Goal: Browse casually: Explore the website without a specific task or goal

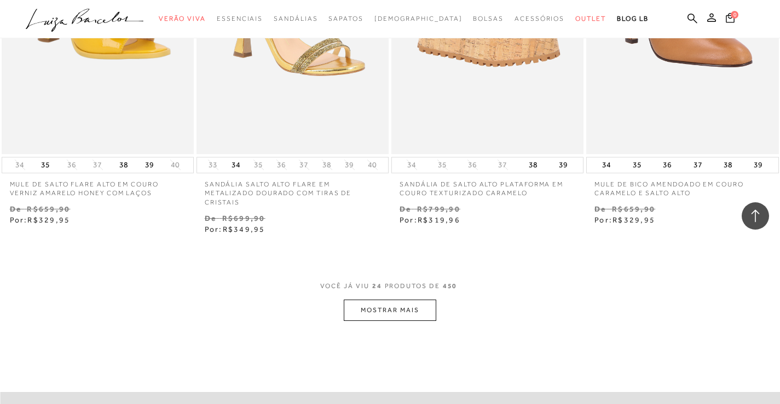
scroll to position [2106, 0]
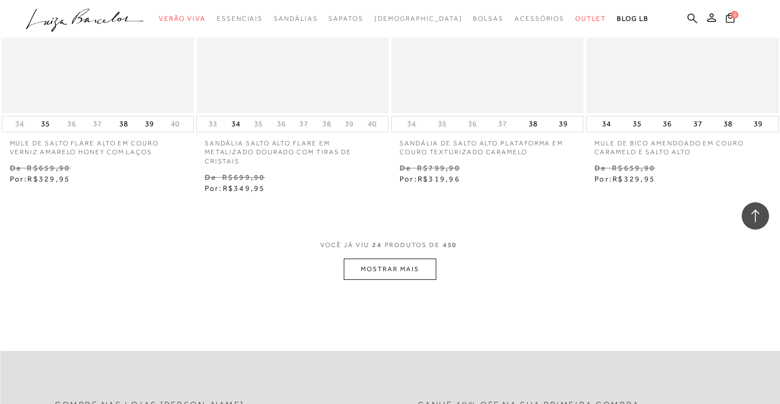
click at [388, 264] on button "MOSTRAR MAIS" at bounding box center [390, 269] width 92 height 21
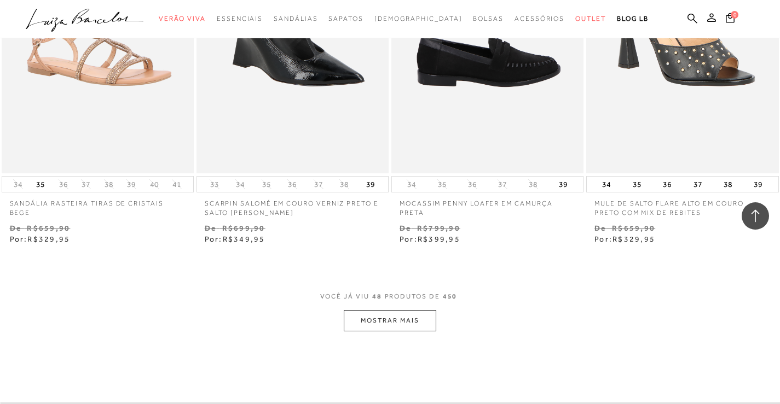
scroll to position [4294, 0]
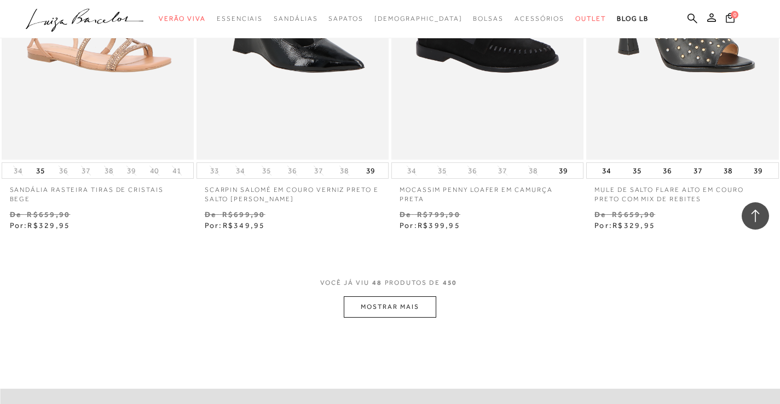
click at [404, 305] on button "MOSTRAR MAIS" at bounding box center [390, 306] width 92 height 21
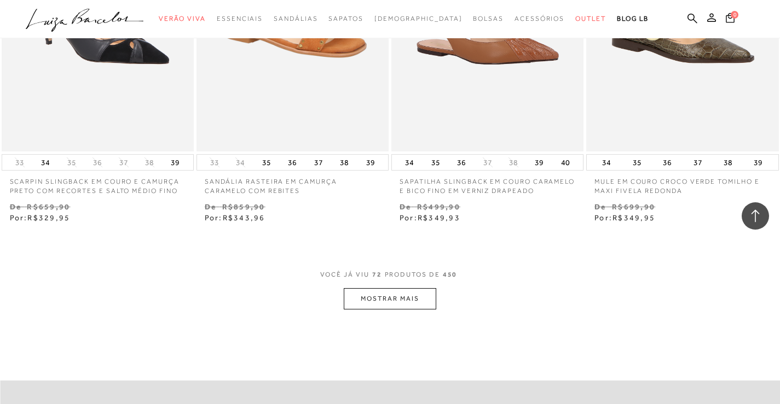
scroll to position [6551, 0]
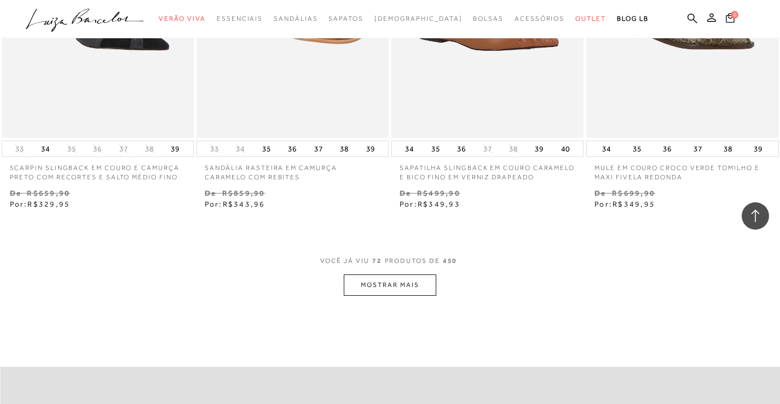
click at [392, 283] on button "MOSTRAR MAIS" at bounding box center [390, 285] width 92 height 21
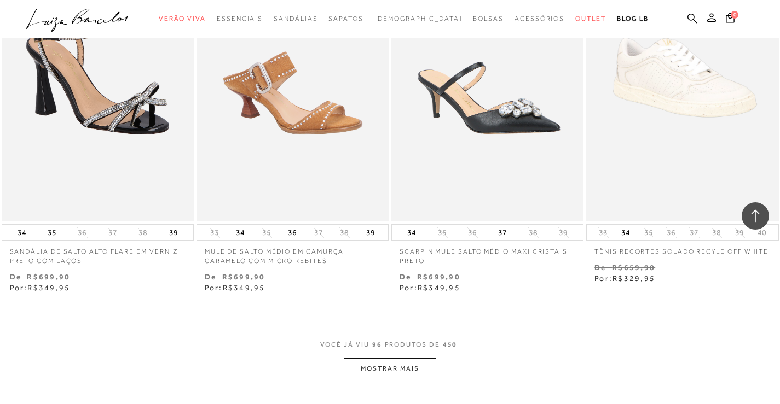
scroll to position [8761, 0]
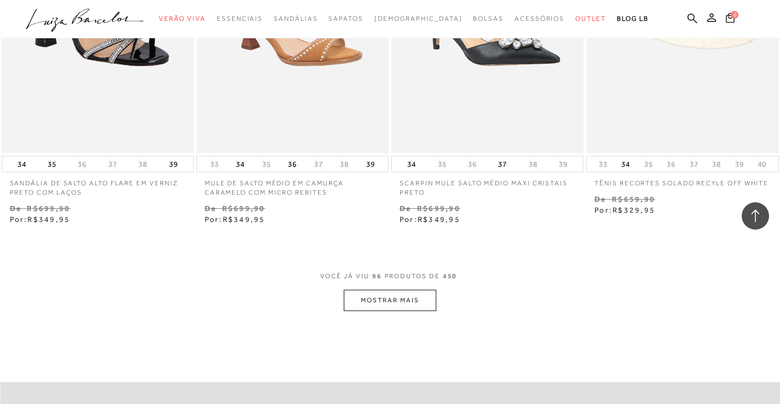
click at [394, 296] on button "MOSTRAR MAIS" at bounding box center [390, 300] width 92 height 21
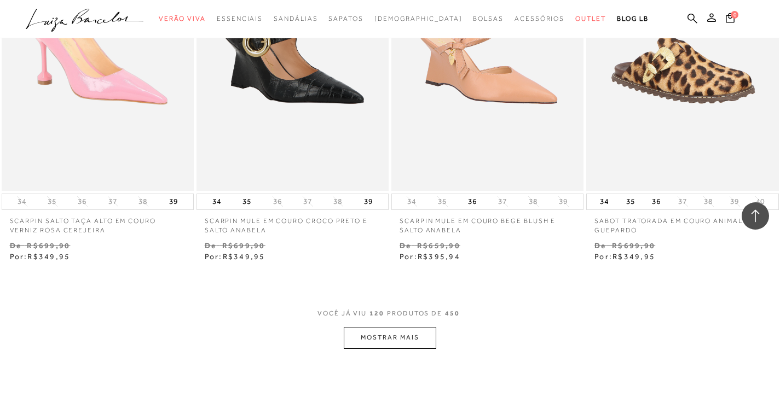
scroll to position [10962, 0]
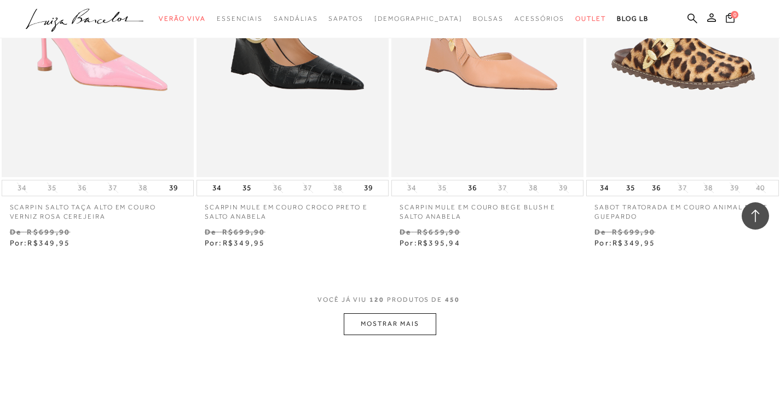
click at [400, 324] on button "MOSTRAR MAIS" at bounding box center [390, 323] width 92 height 21
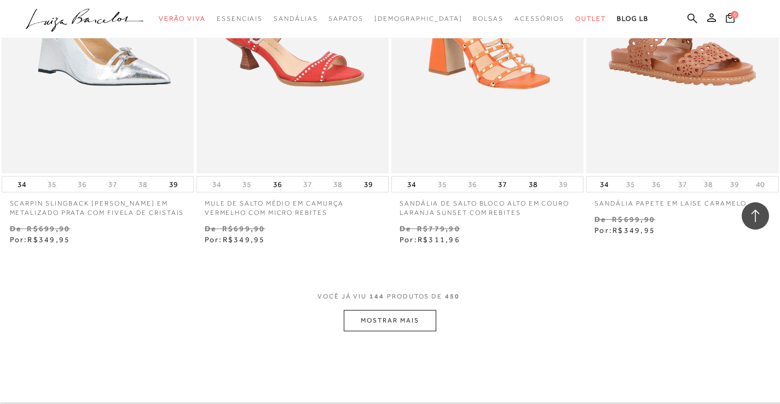
scroll to position [13301, 0]
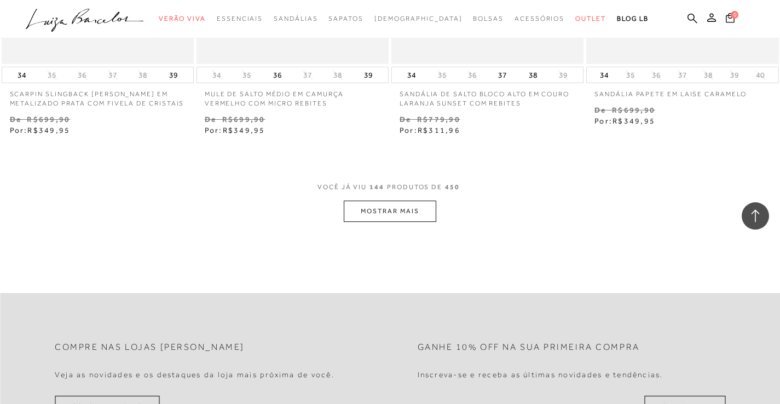
click at [387, 211] on button "MOSTRAR MAIS" at bounding box center [390, 211] width 92 height 21
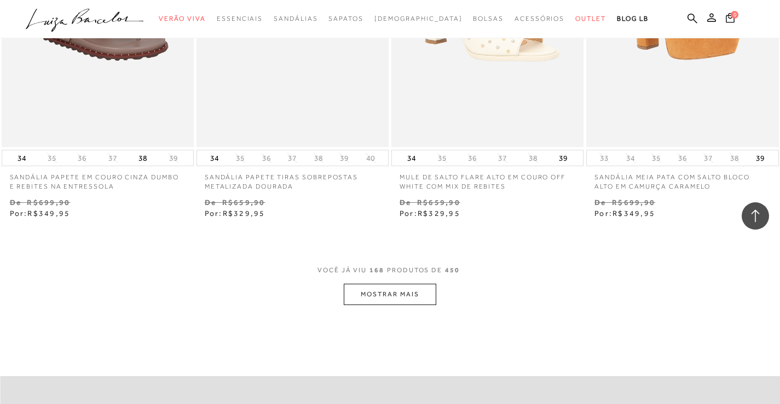
scroll to position [15475, 0]
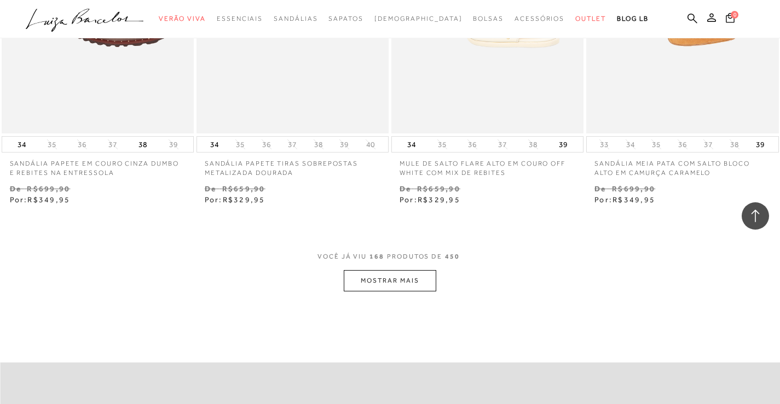
click at [393, 277] on button "MOSTRAR MAIS" at bounding box center [390, 280] width 92 height 21
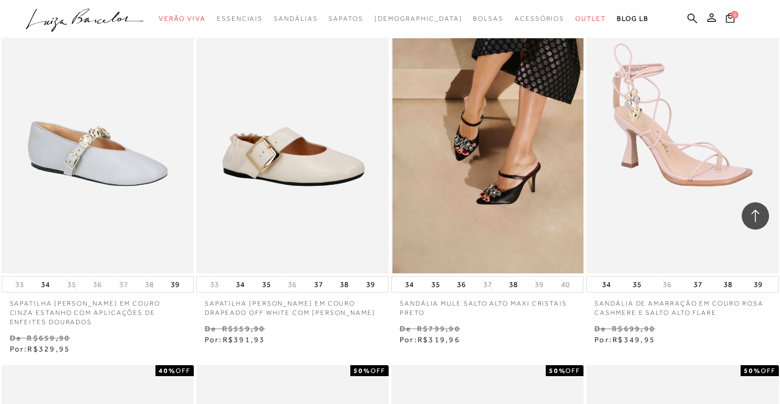
scroll to position [16009, 0]
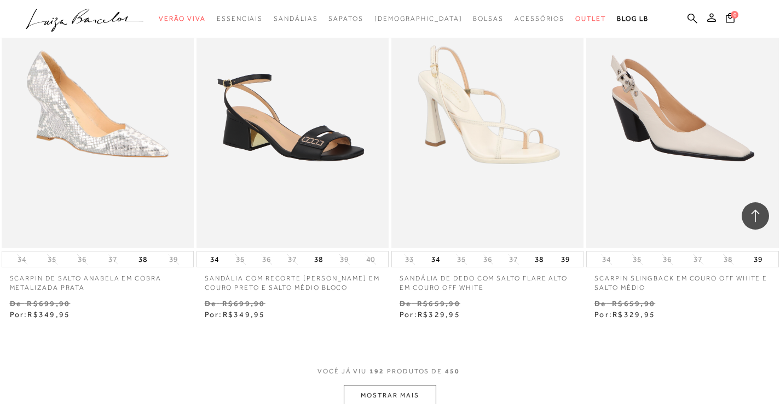
scroll to position [17718, 0]
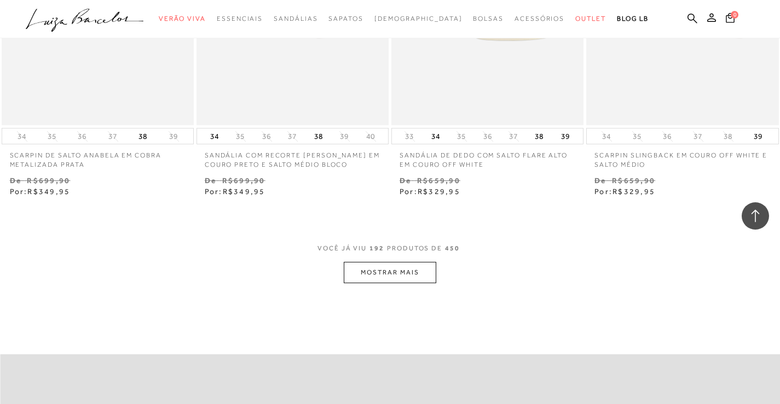
click at [388, 272] on button "MOSTRAR MAIS" at bounding box center [390, 272] width 92 height 21
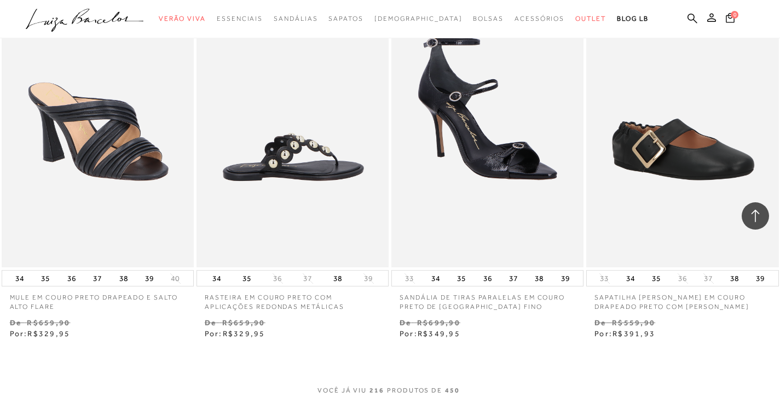
scroll to position [19920, 0]
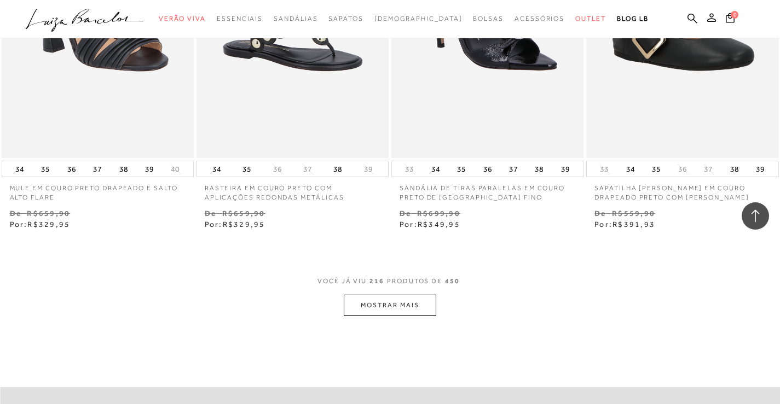
click at [391, 305] on button "MOSTRAR MAIS" at bounding box center [390, 305] width 92 height 21
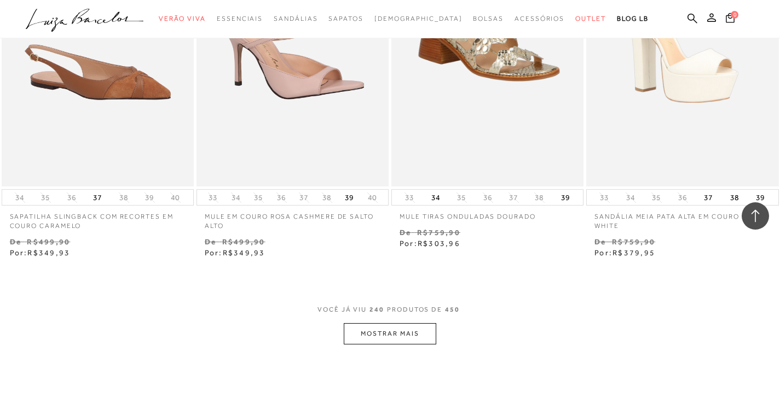
scroll to position [22149, 0]
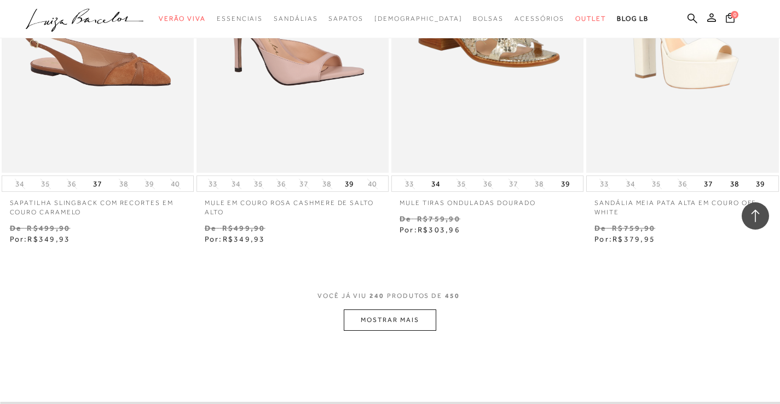
click at [403, 310] on button "MOSTRAR MAIS" at bounding box center [390, 320] width 92 height 21
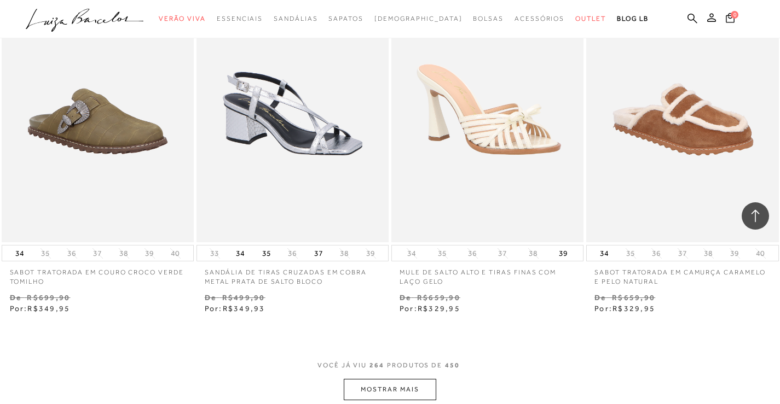
scroll to position [24419, 0]
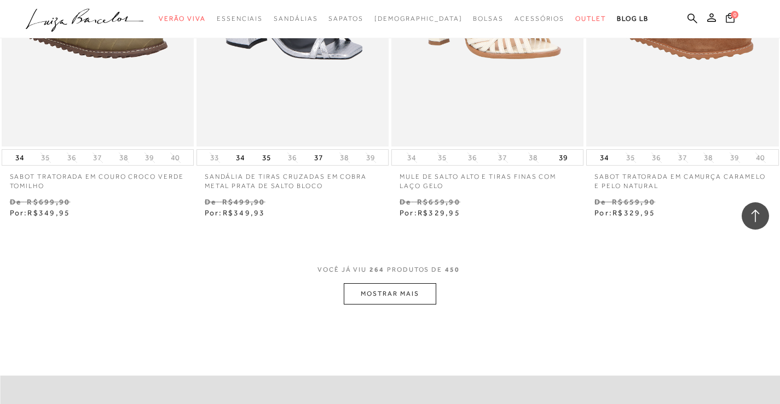
click at [403, 283] on button "MOSTRAR MAIS" at bounding box center [390, 293] width 92 height 21
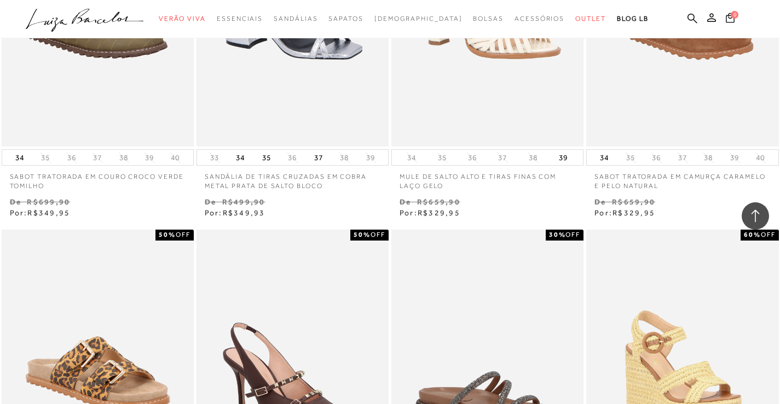
scroll to position [25213, 0]
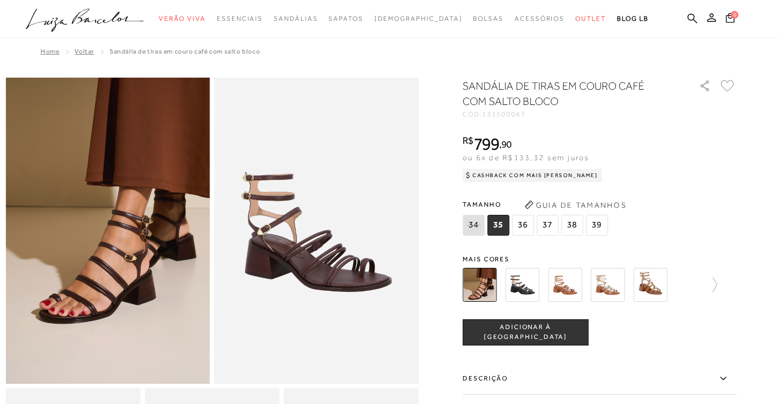
click at [525, 283] on img at bounding box center [522, 285] width 34 height 34
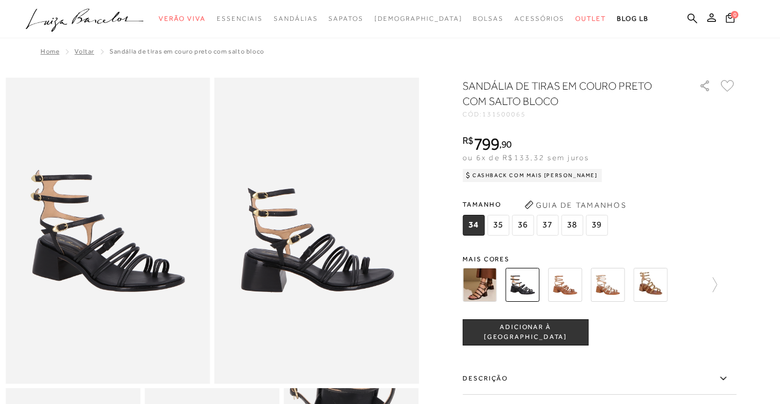
click at [563, 280] on img at bounding box center [565, 285] width 34 height 34
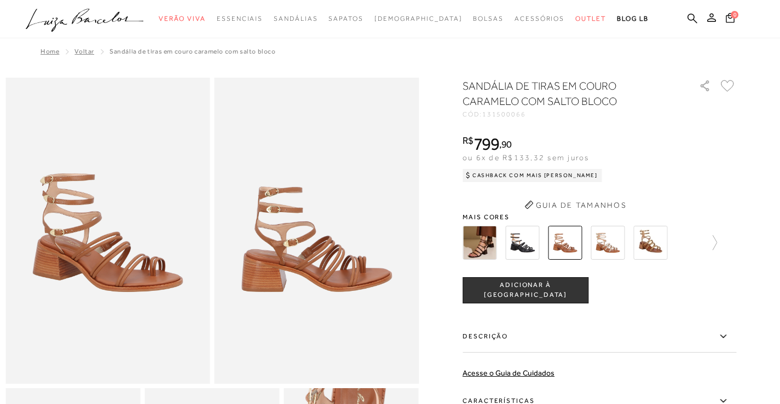
click at [610, 260] on img at bounding box center [607, 243] width 34 height 34
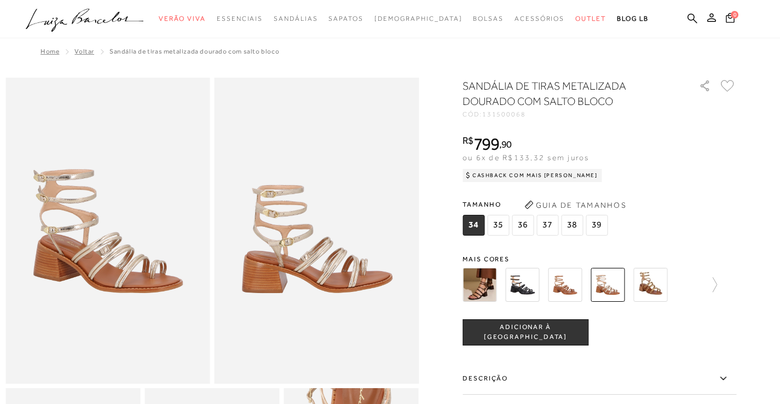
click at [654, 283] on img at bounding box center [650, 285] width 34 height 34
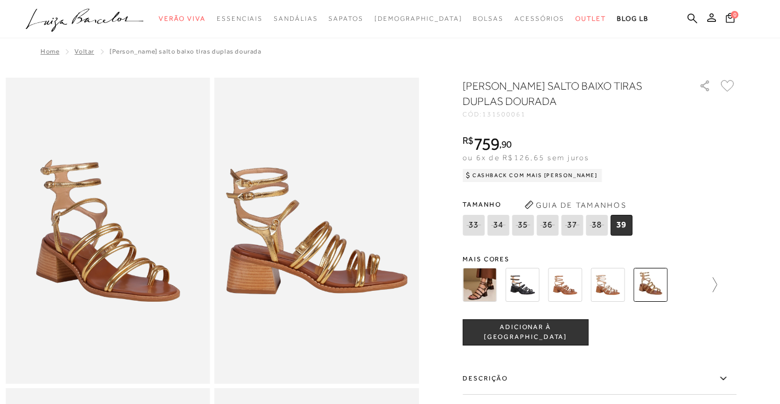
click at [717, 283] on icon at bounding box center [708, 284] width 15 height 15
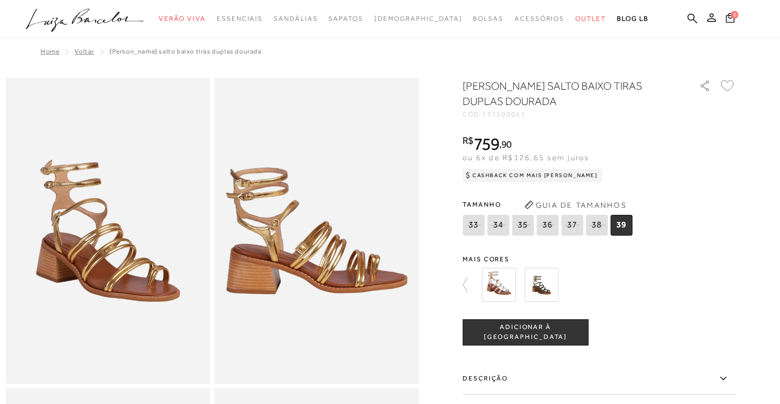
click at [508, 284] on img at bounding box center [498, 285] width 34 height 34
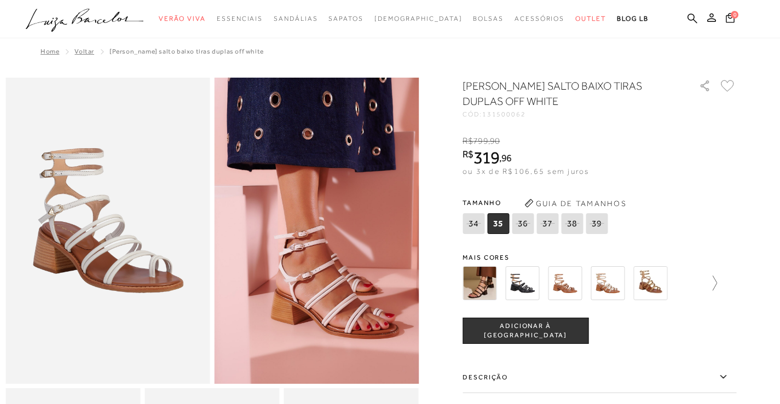
click at [717, 284] on icon at bounding box center [708, 283] width 15 height 15
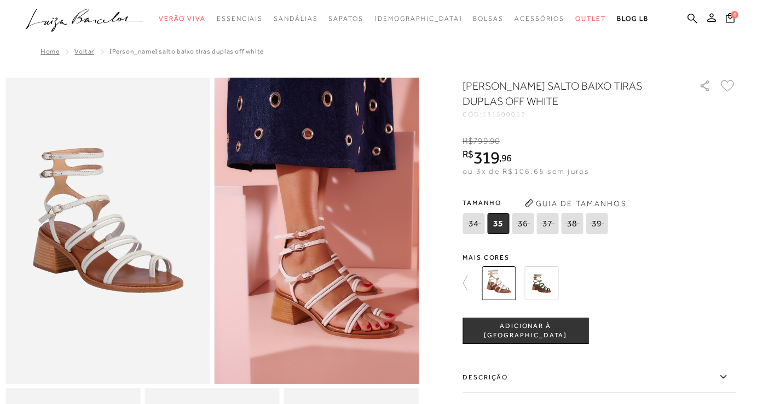
click at [546, 284] on img at bounding box center [541, 283] width 34 height 34
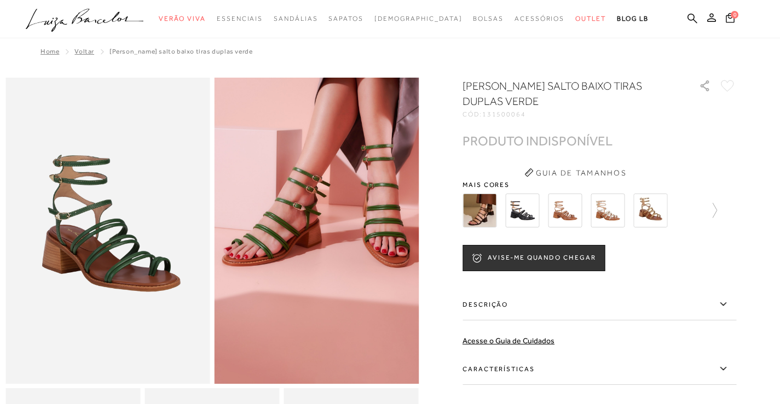
click at [486, 206] on img at bounding box center [479, 211] width 34 height 34
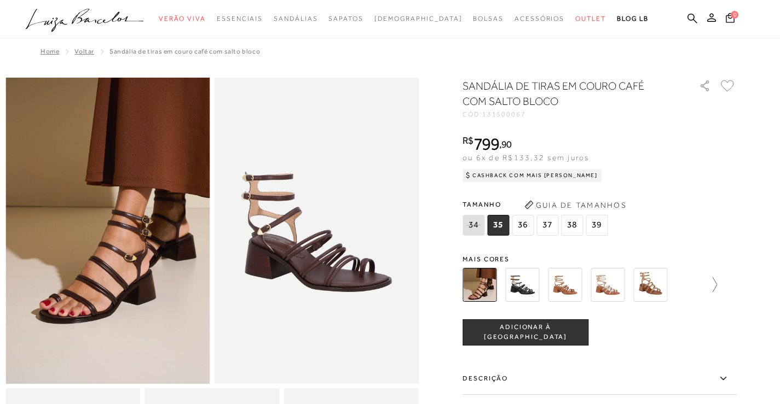
click at [717, 283] on icon at bounding box center [708, 284] width 15 height 15
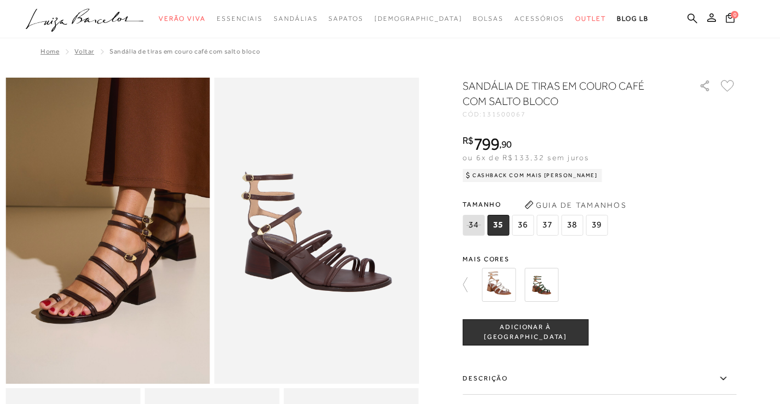
click at [494, 278] on img at bounding box center [498, 285] width 34 height 34
